Goal: Information Seeking & Learning: Learn about a topic

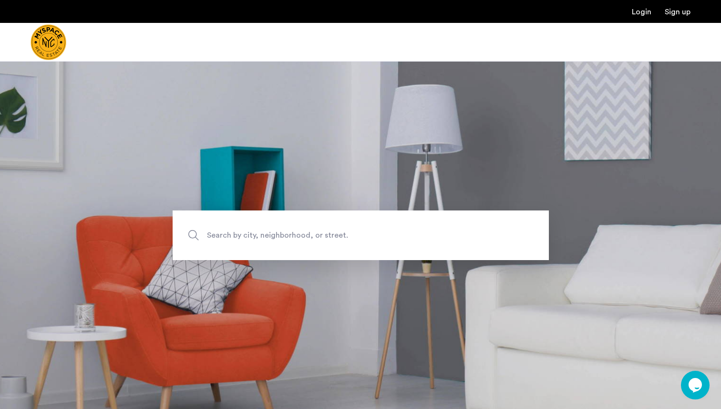
click at [267, 238] on span "Search by city, neighborhood, or street." at bounding box center [338, 234] width 263 height 13
click at [267, 238] on input "Search by city, neighborhood, or street." at bounding box center [361, 235] width 376 height 50
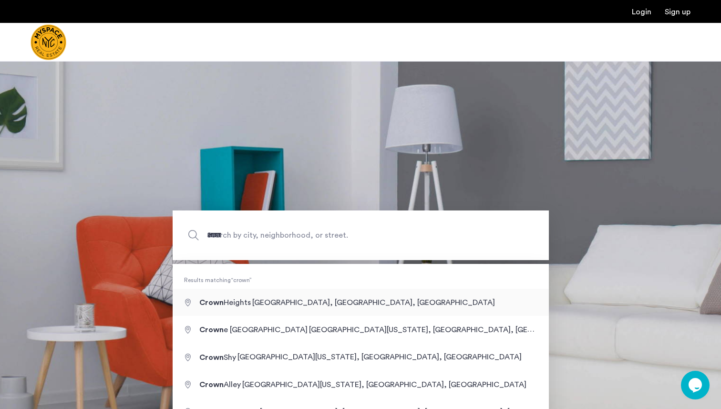
type input "**********"
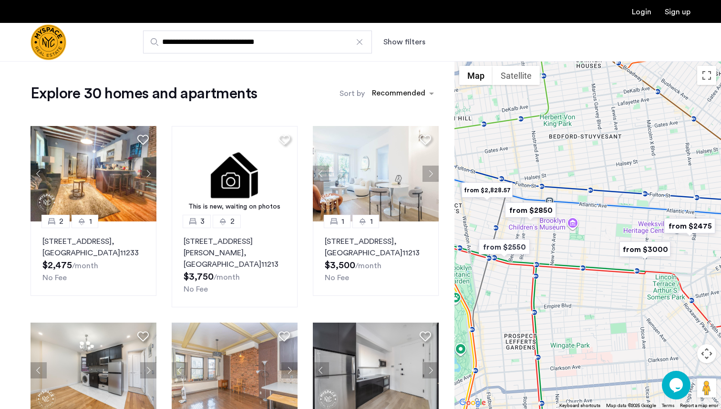
click at [406, 45] on button "Show filters" at bounding box center [404, 41] width 42 height 11
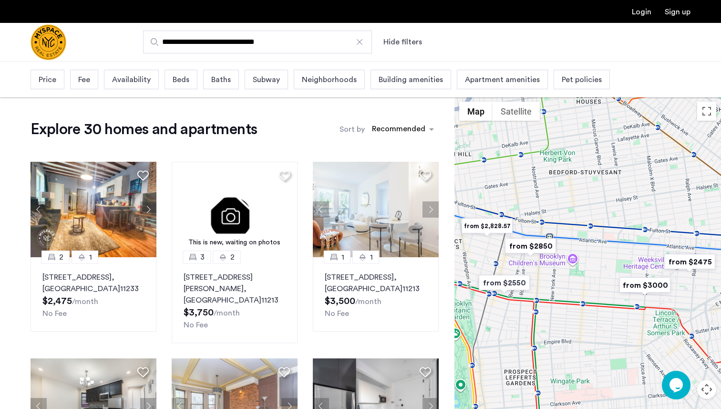
click at [184, 80] on span "Beds" at bounding box center [181, 79] width 17 height 11
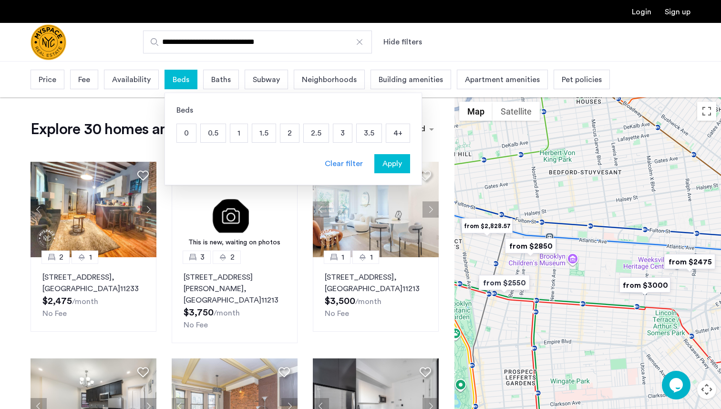
click at [339, 132] on p "3" at bounding box center [342, 133] width 19 height 18
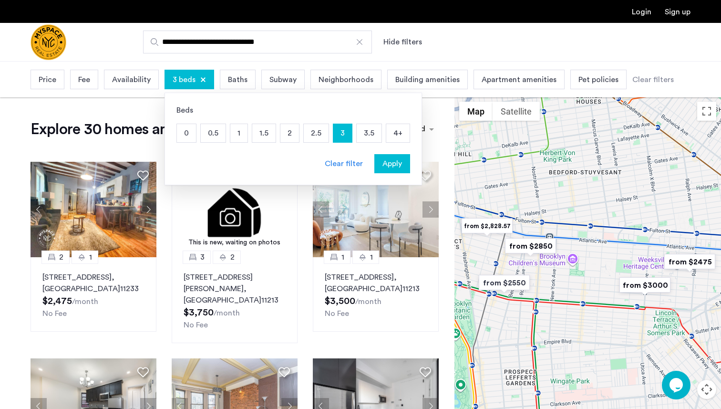
click at [385, 167] on span "Apply" at bounding box center [392, 163] width 20 height 11
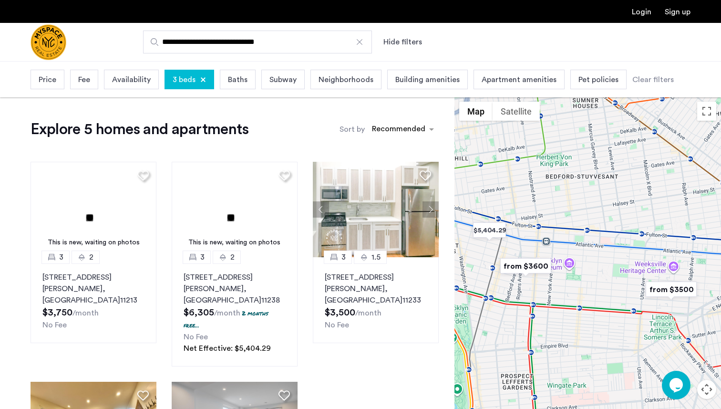
click at [599, 82] on span "Pet policies" at bounding box center [599, 79] width 40 height 11
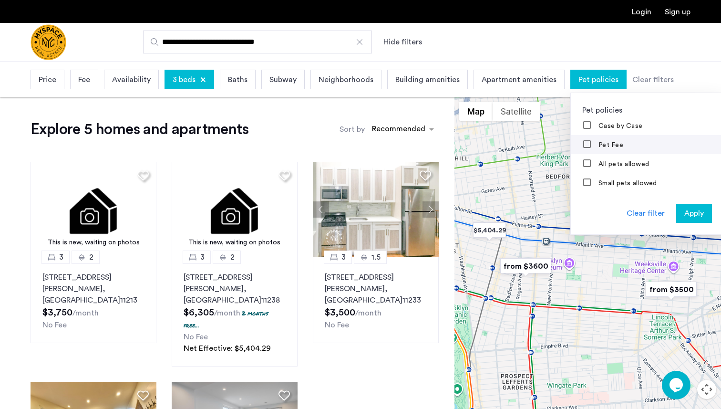
click at [597, 148] on label "Pet Fee" at bounding box center [610, 145] width 27 height 8
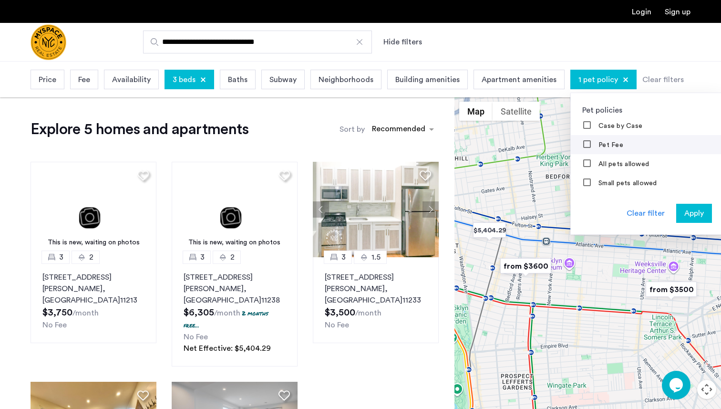
click at [581, 140] on mat-checkbox "Pet Fee" at bounding box center [647, 144] width 153 height 19
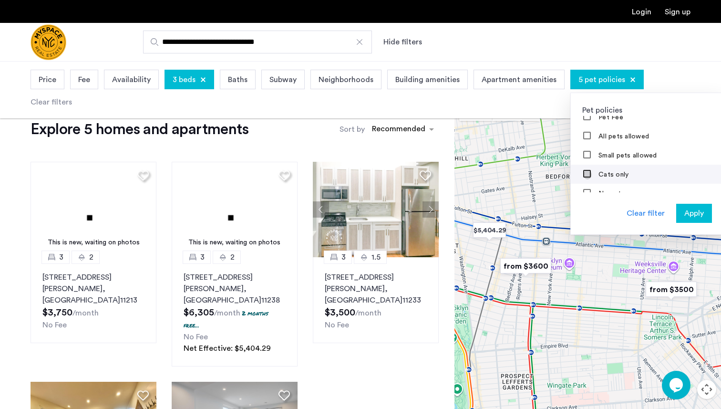
scroll to position [38, 0]
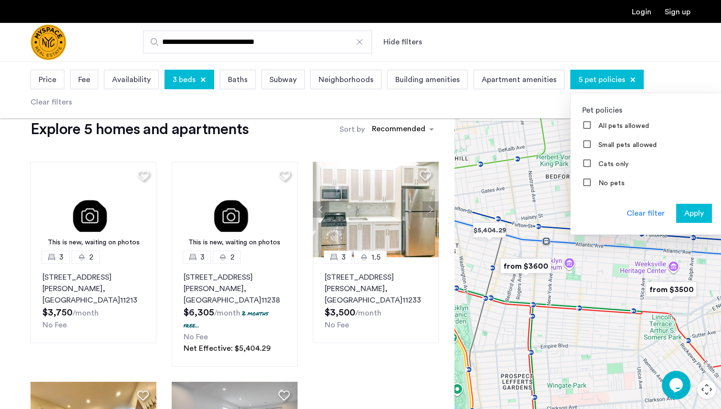
click at [697, 215] on div "Apply" at bounding box center [694, 212] width 30 height 11
